Goal: Connect with others: Connect with others

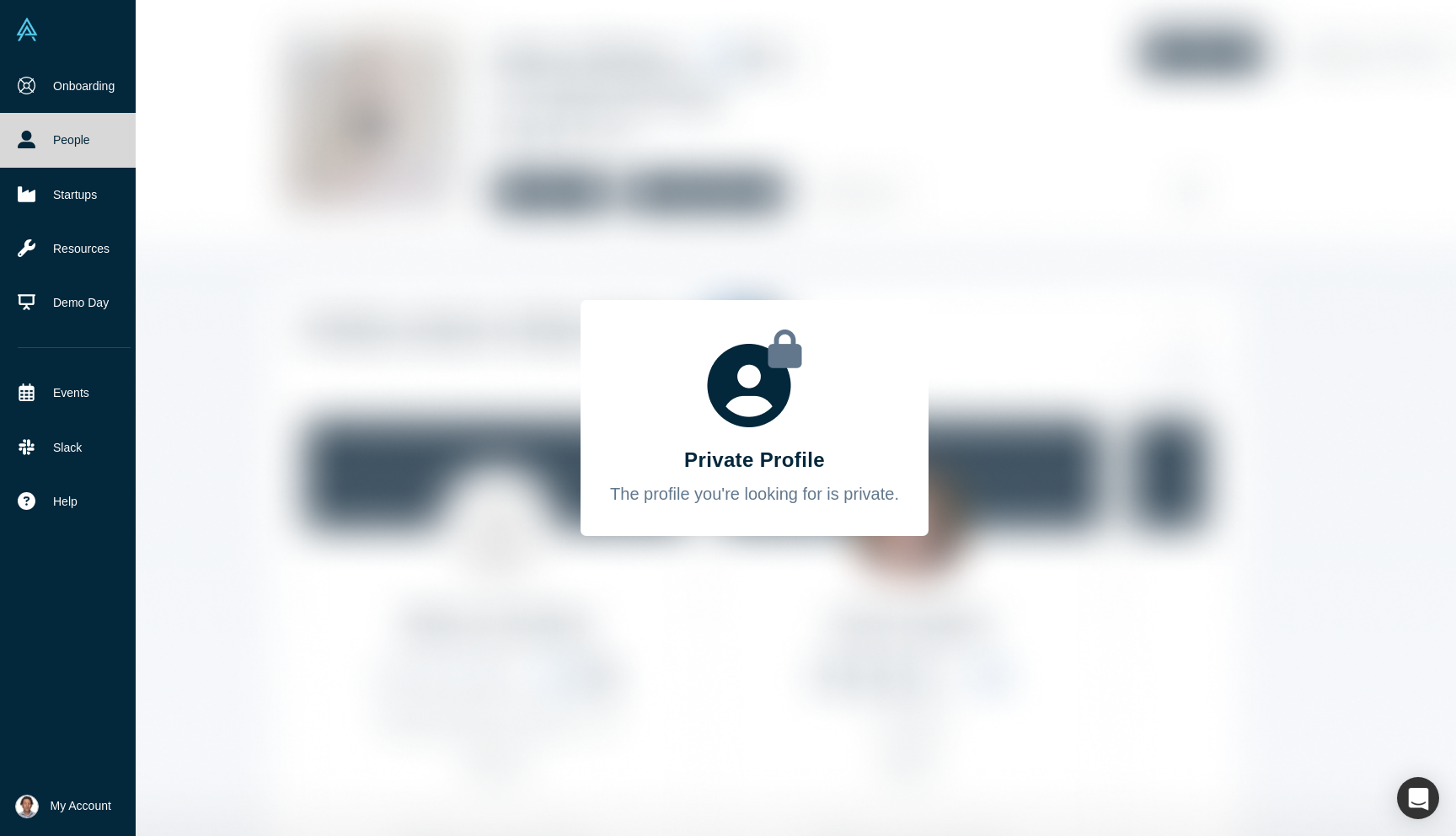
click at [28, 77] on icon at bounding box center [27, 86] width 18 height 18
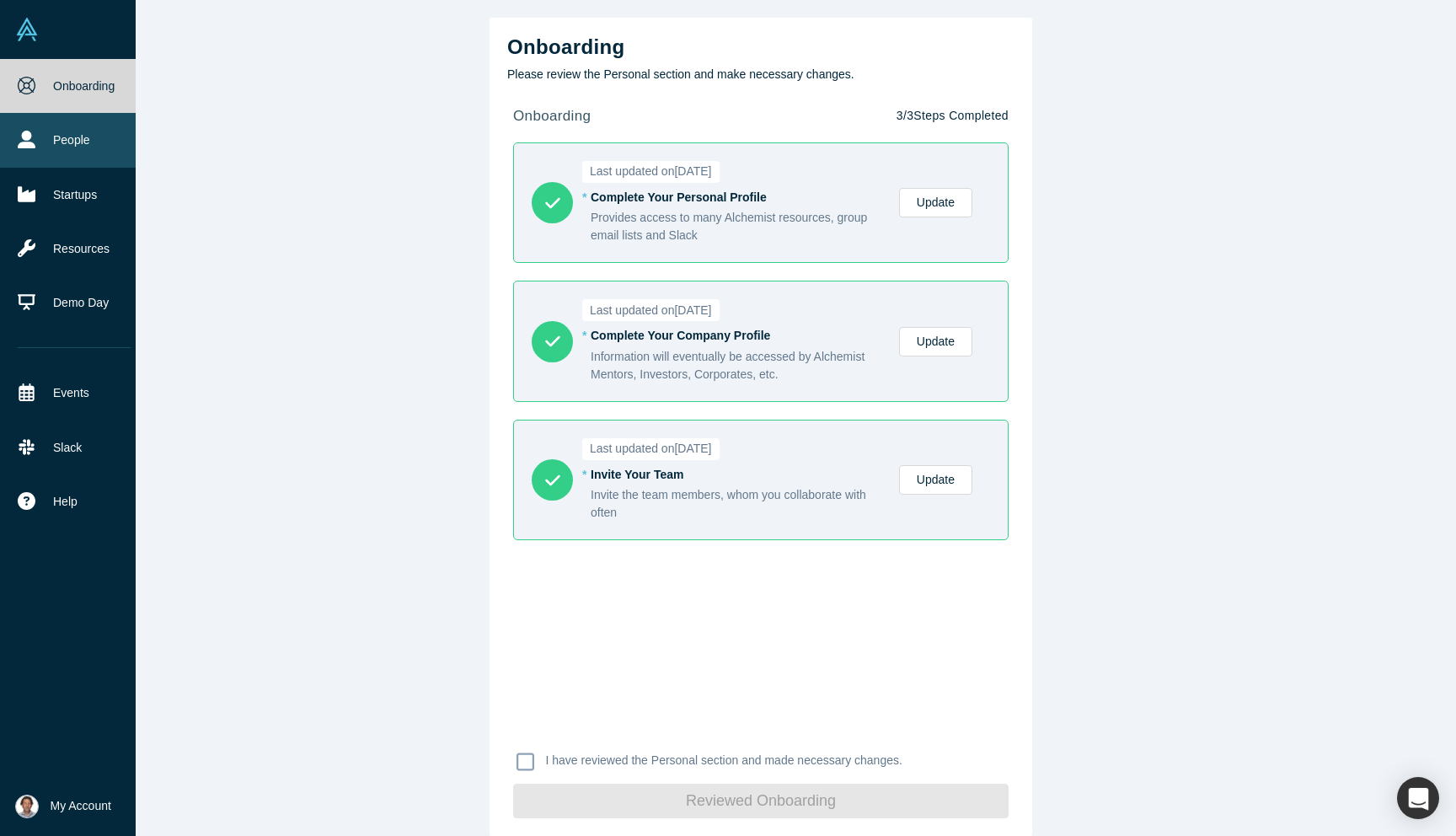
click at [53, 137] on link "People" at bounding box center [74, 139] width 149 height 53
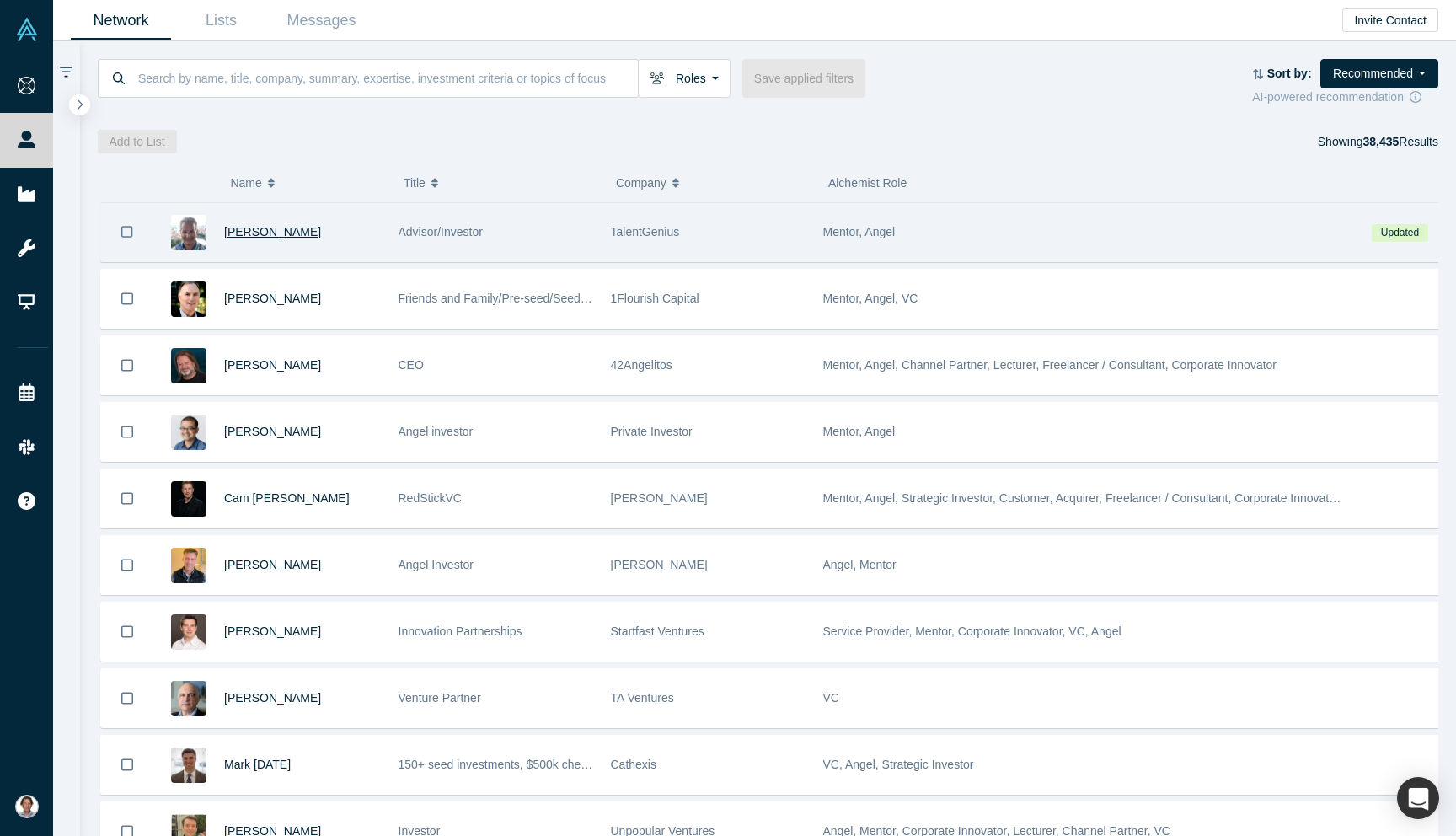
click at [261, 231] on span "[PERSON_NAME]" at bounding box center [272, 231] width 97 height 14
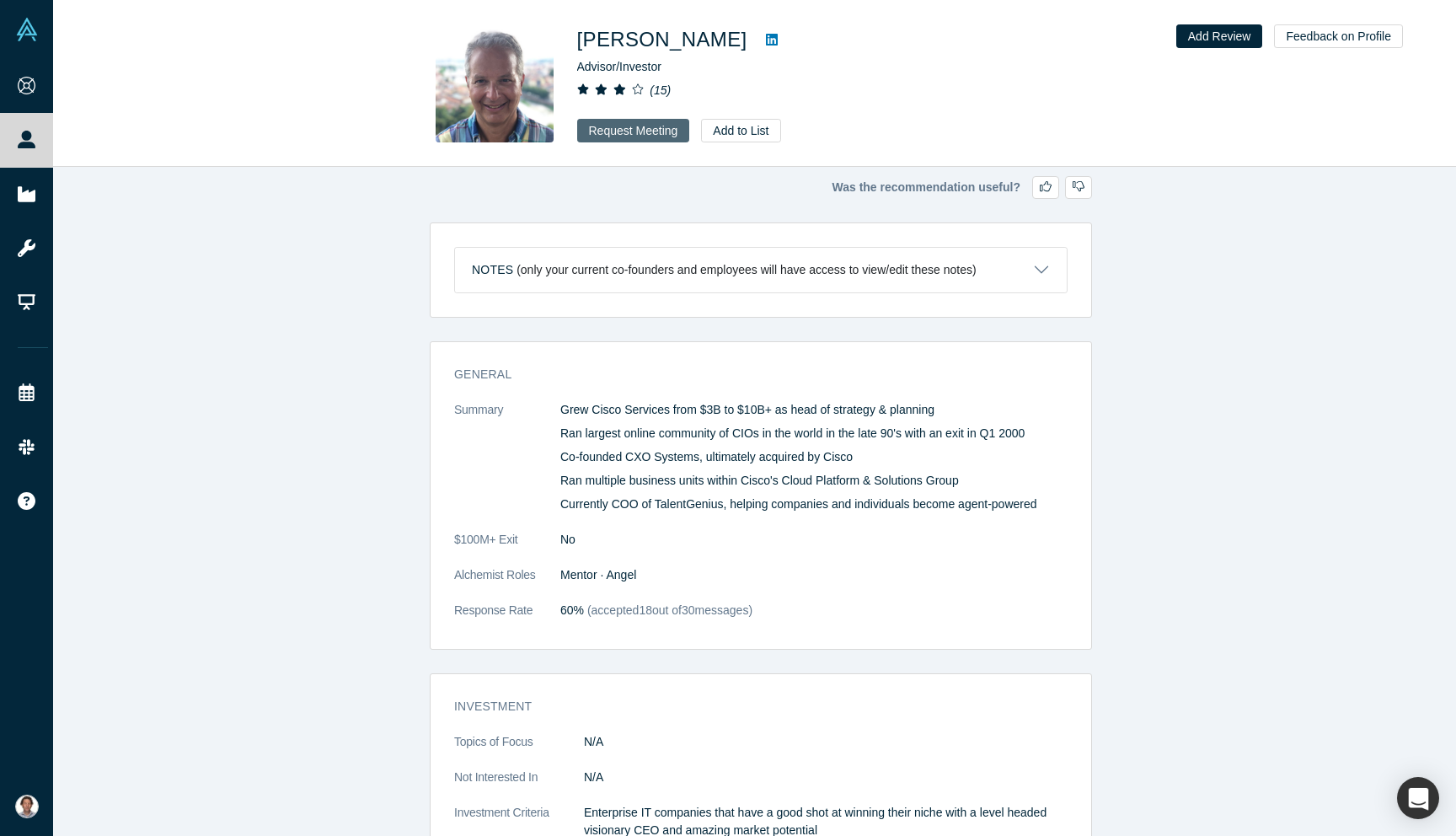
click at [654, 134] on button "Request Meeting" at bounding box center [633, 131] width 112 height 24
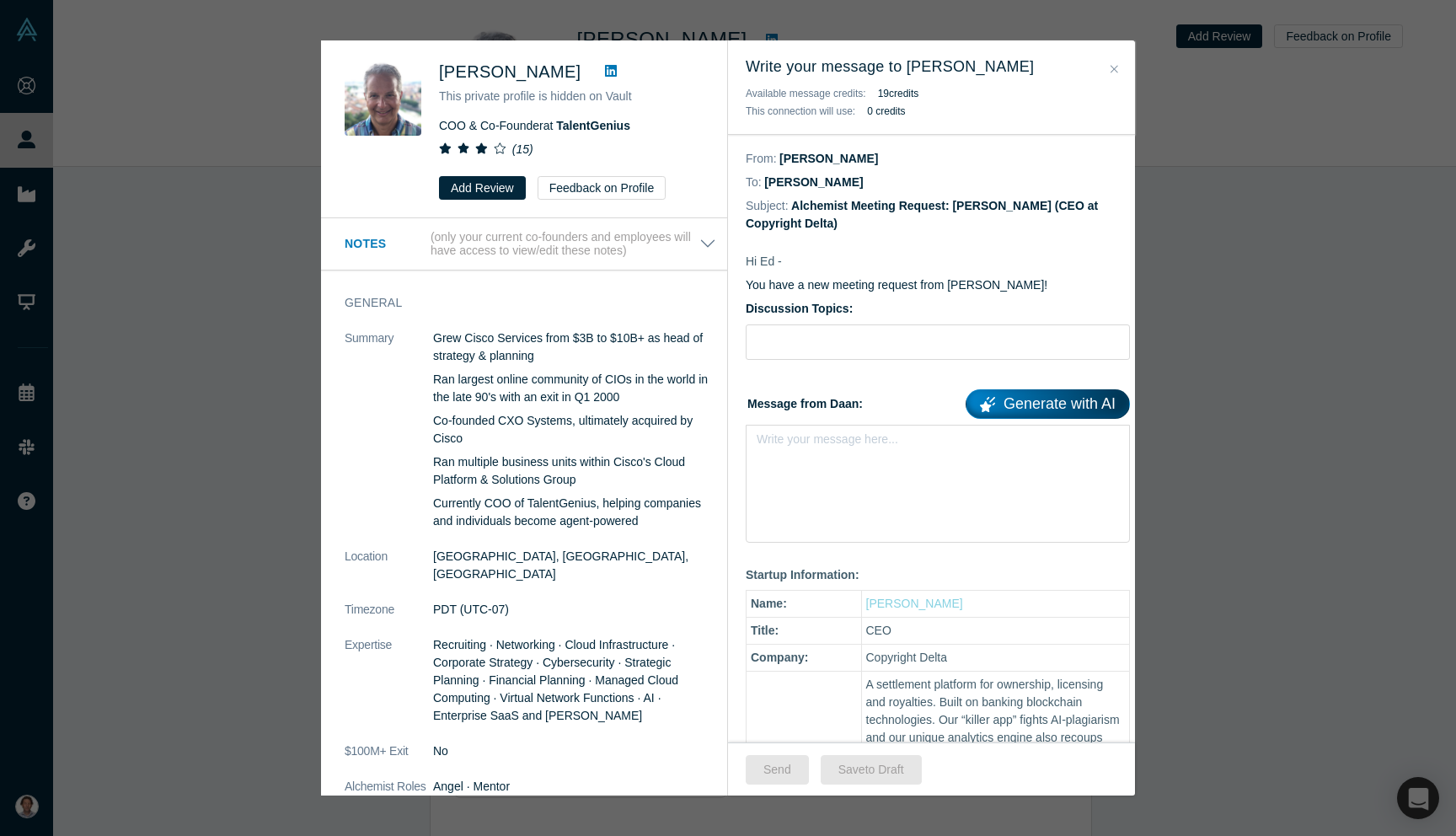
click at [897, 92] on button "19 credit s" at bounding box center [899, 93] width 42 height 17
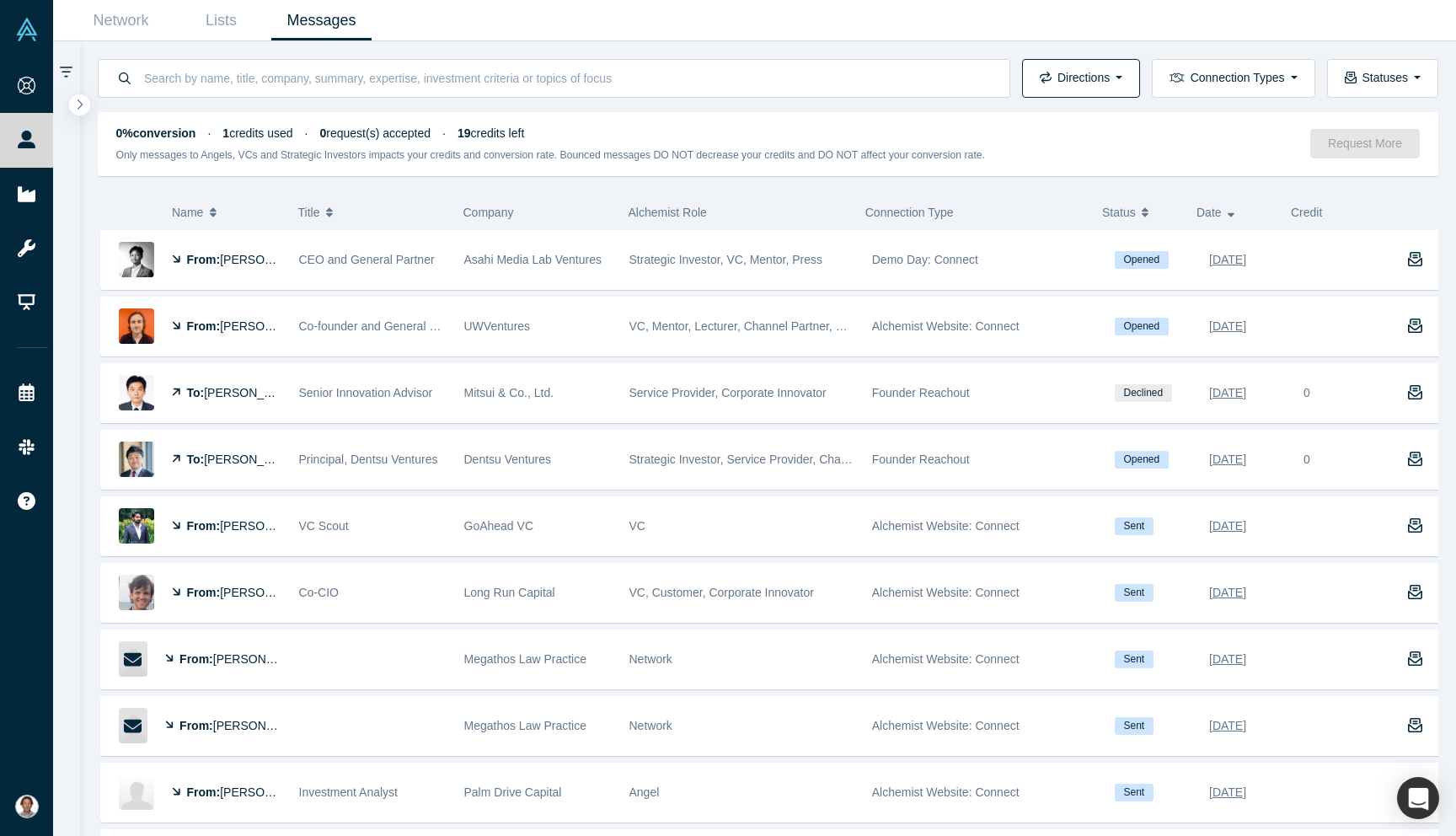
click at [1121, 80] on button "Directions" at bounding box center [1081, 78] width 118 height 39
click at [1111, 31] on div "Network Lists Messages" at bounding box center [755, 21] width 1403 height 42
click at [1277, 81] on button "Connection Types" at bounding box center [1233, 78] width 162 height 39
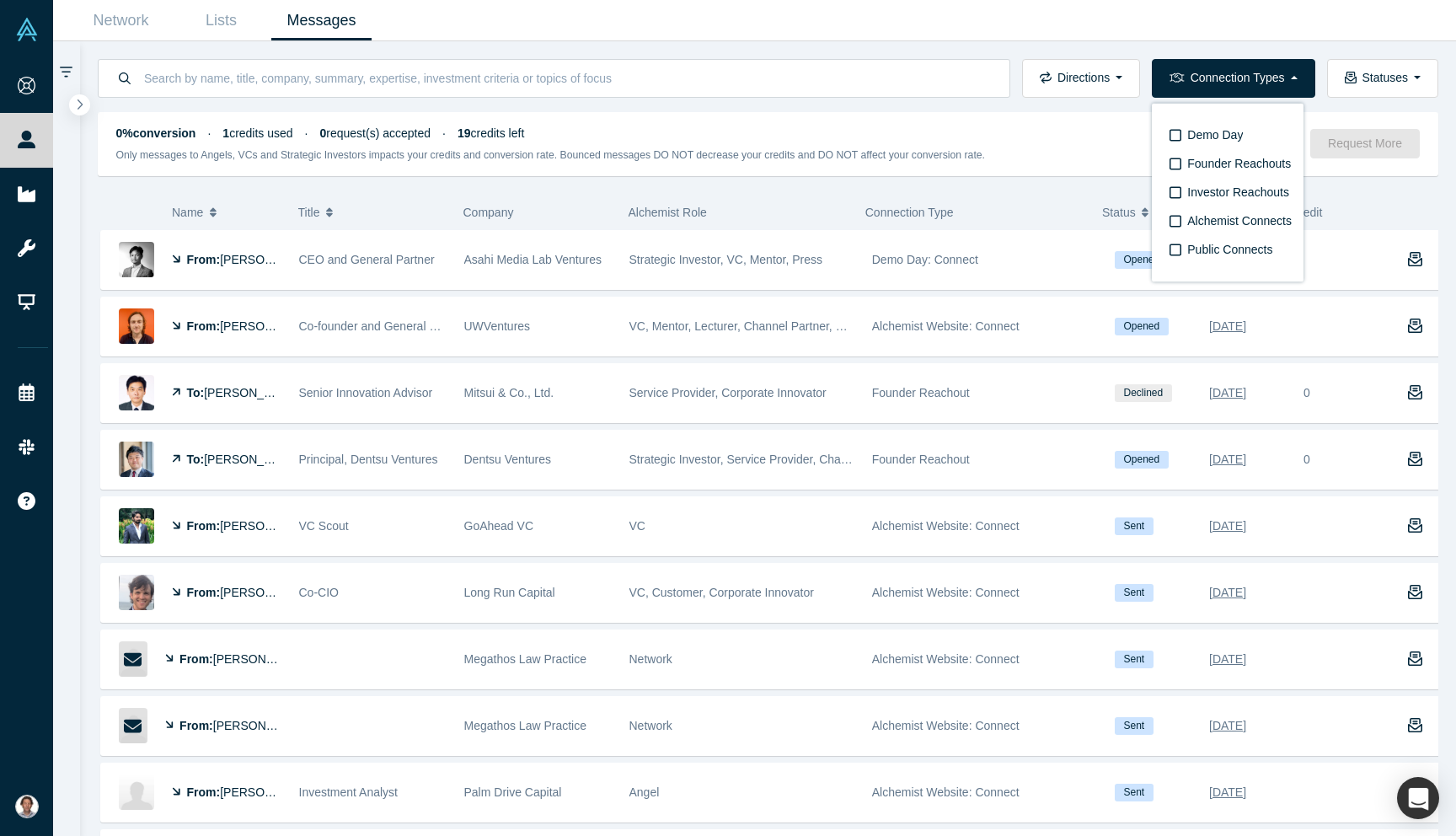
click at [1204, 46] on div "Directions Incoming messages Outgoing messages Connection Types Demo Day Founde…" at bounding box center [768, 70] width 1377 height 56
